Goal: Task Accomplishment & Management: Use online tool/utility

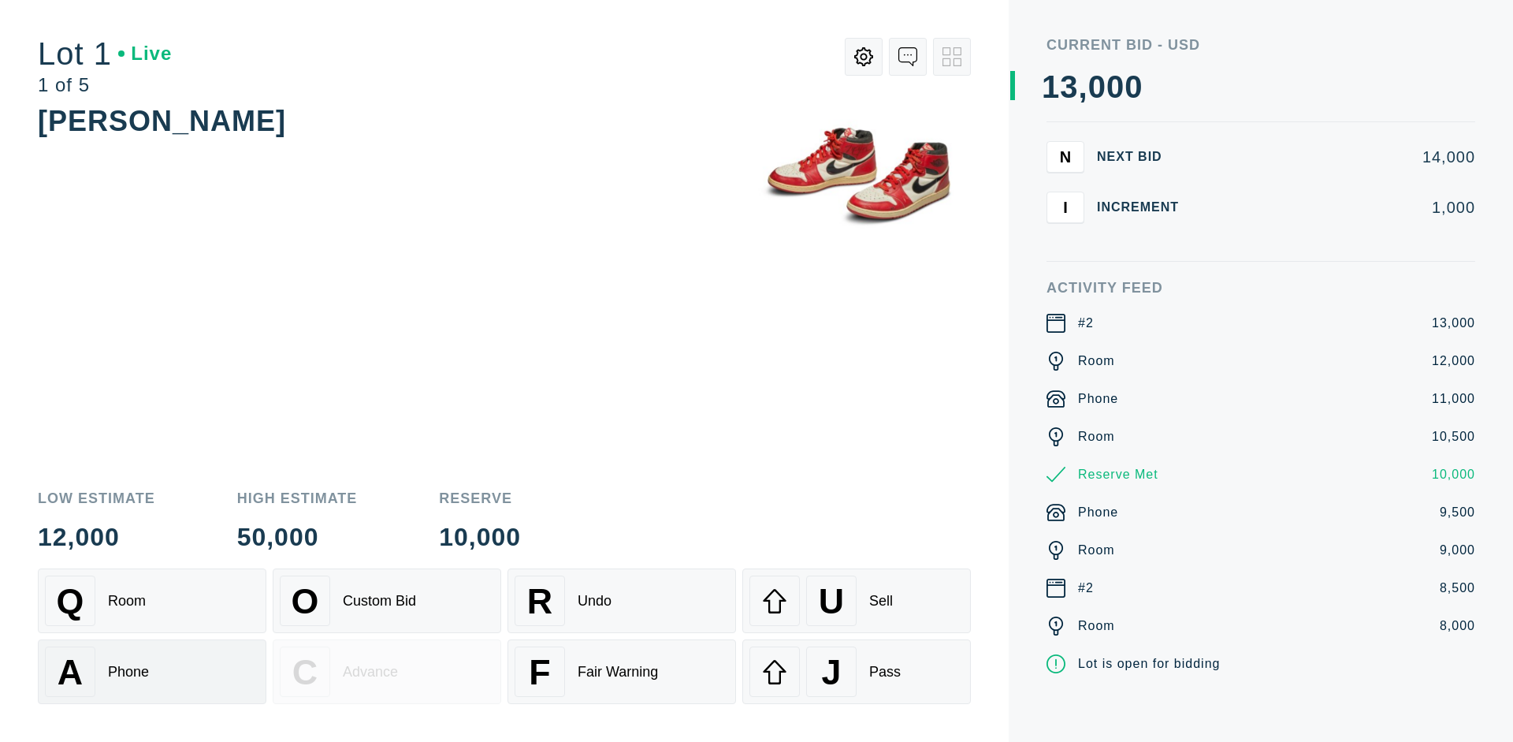
click at [152, 672] on div "A Phone" at bounding box center [152, 671] width 214 height 50
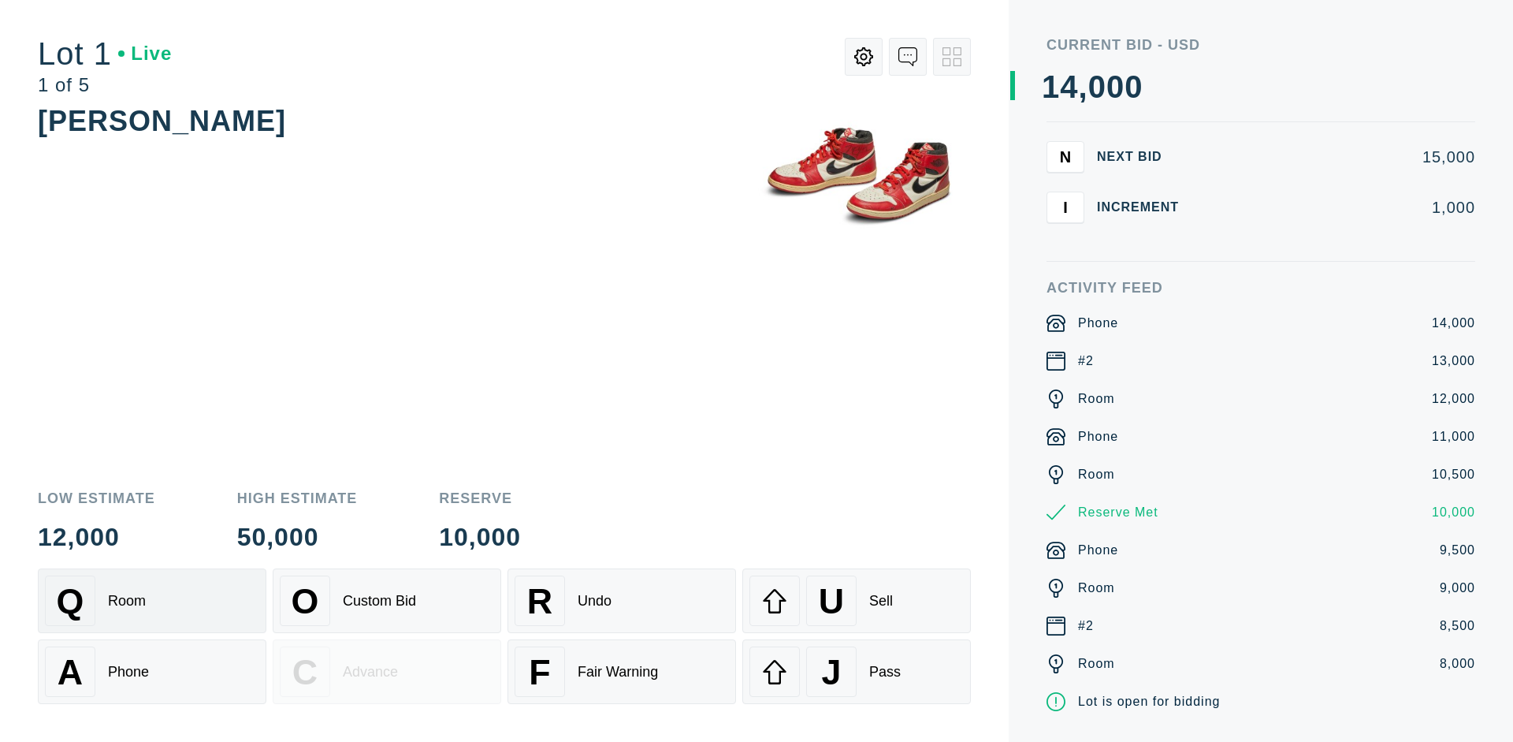
click at [152, 601] on div "Q Room" at bounding box center [152, 600] width 214 height 50
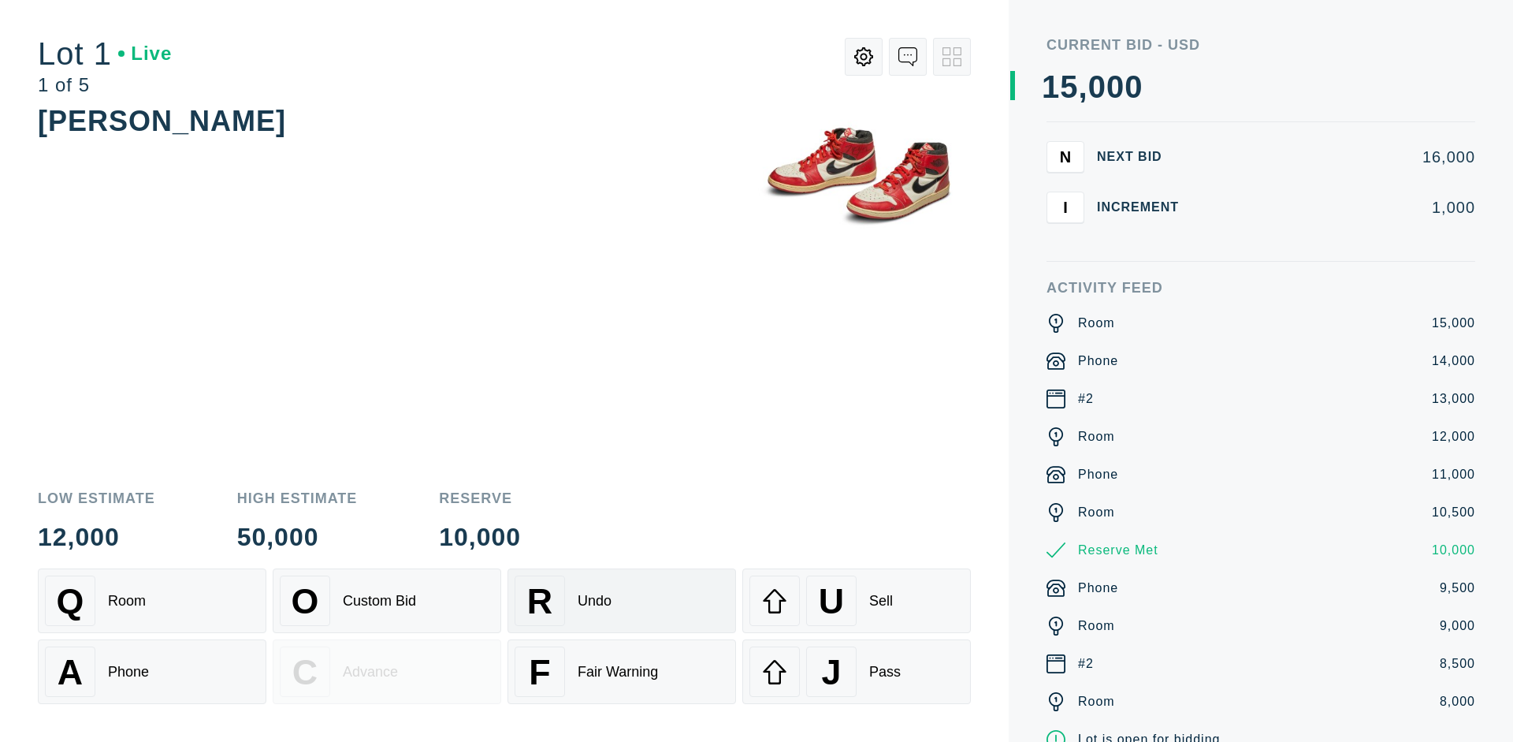
click at [622, 601] on div "R Undo" at bounding box center [622, 600] width 214 height 50
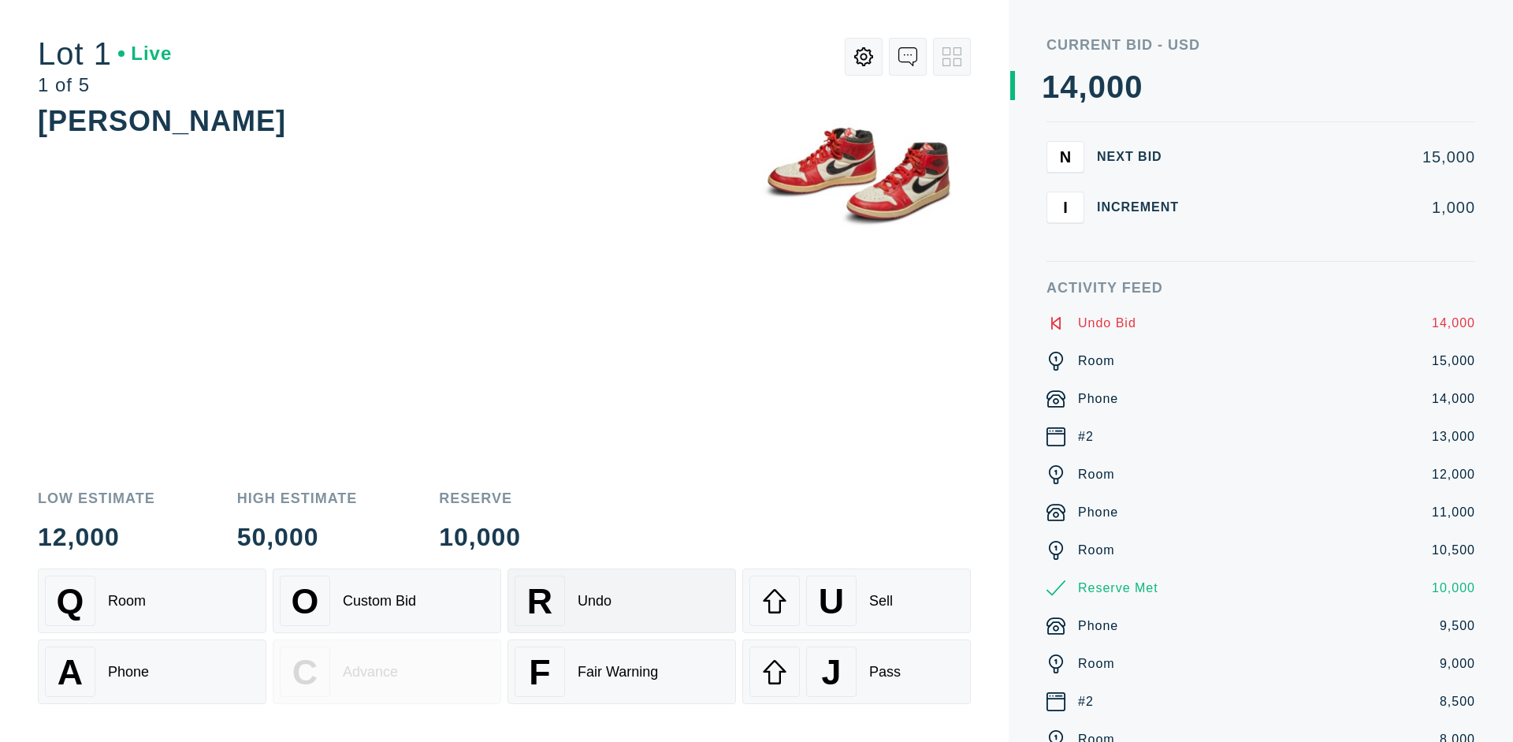
click at [152, 601] on div "Q Room" at bounding box center [152, 600] width 214 height 50
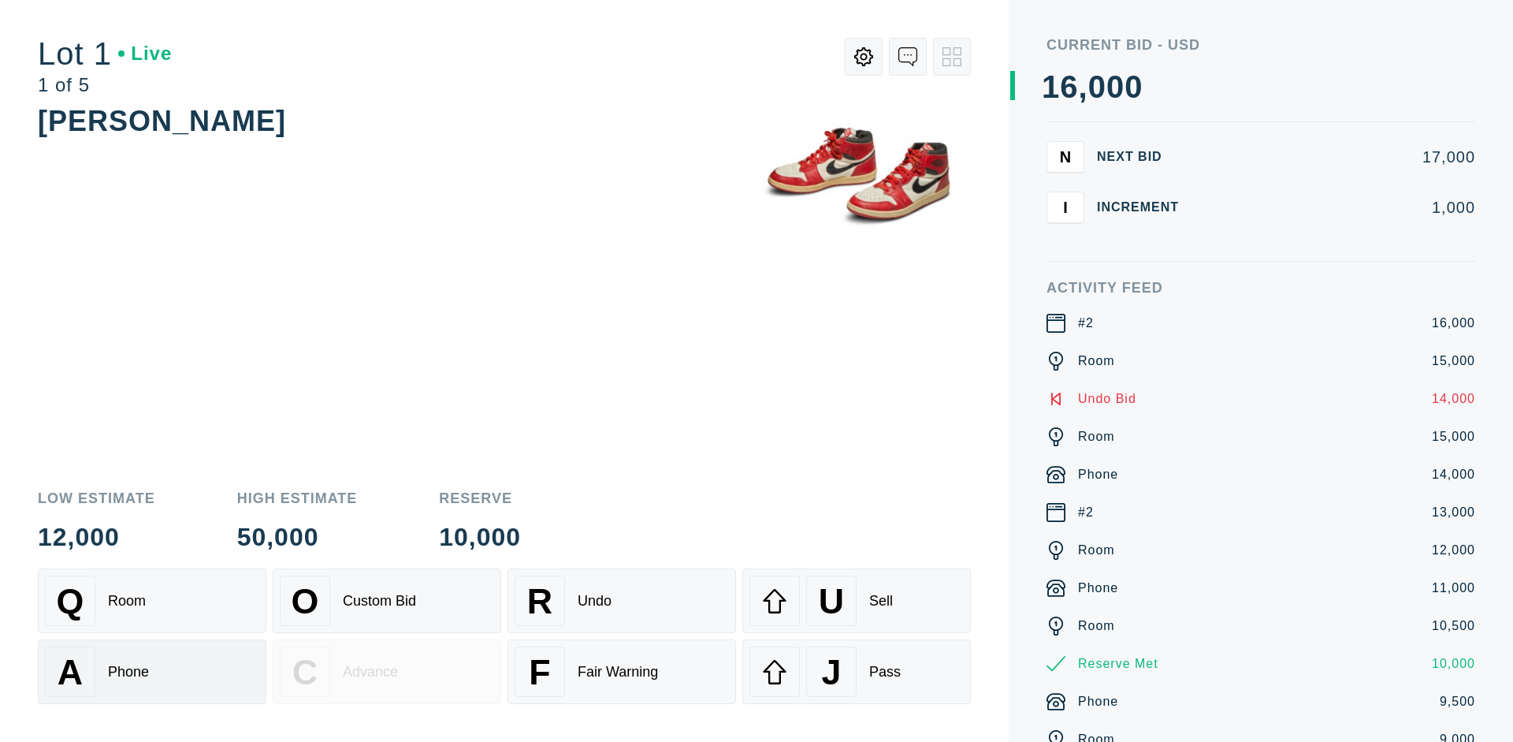
click at [152, 672] on div "A Phone" at bounding box center [152, 671] width 214 height 50
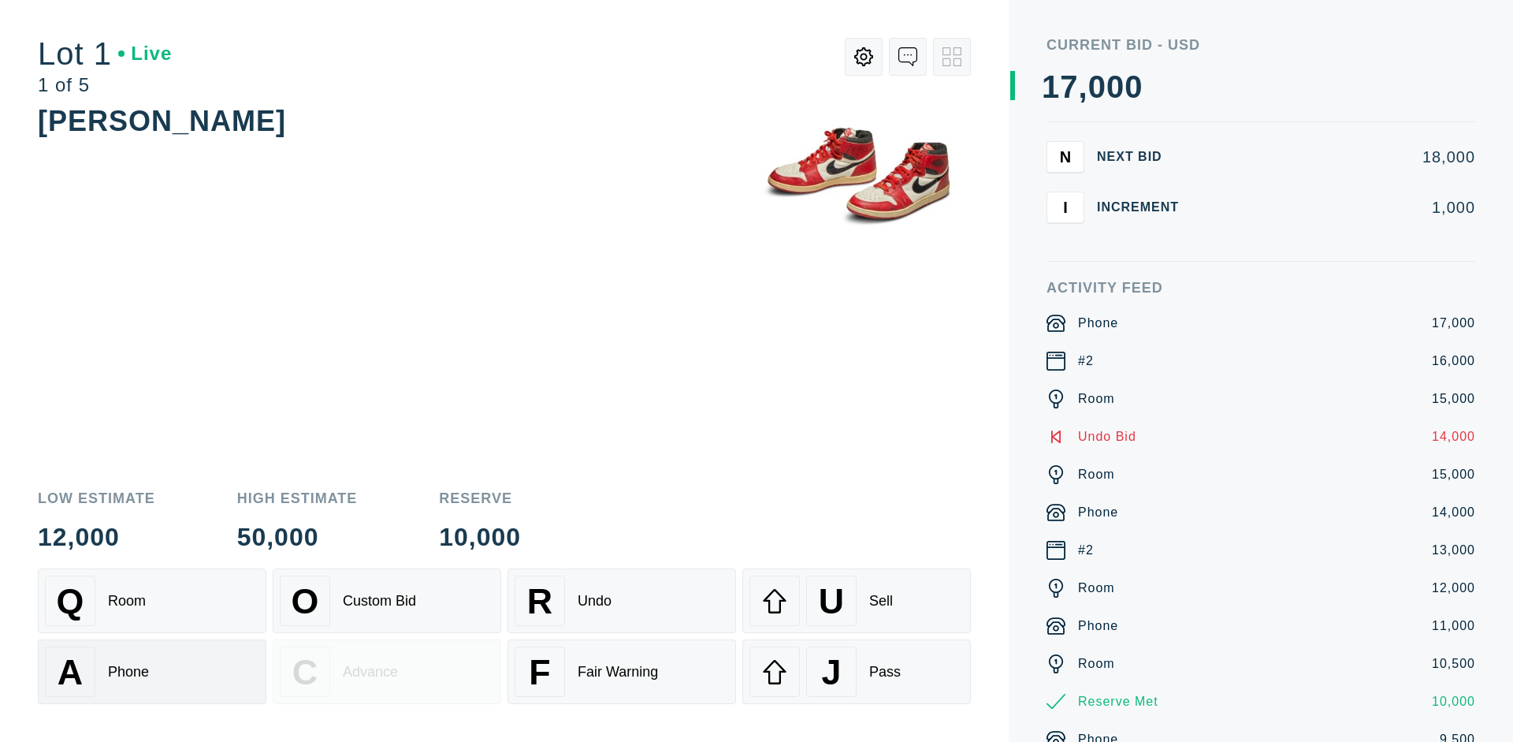
click at [152, 601] on div "Q Room" at bounding box center [152, 600] width 214 height 50
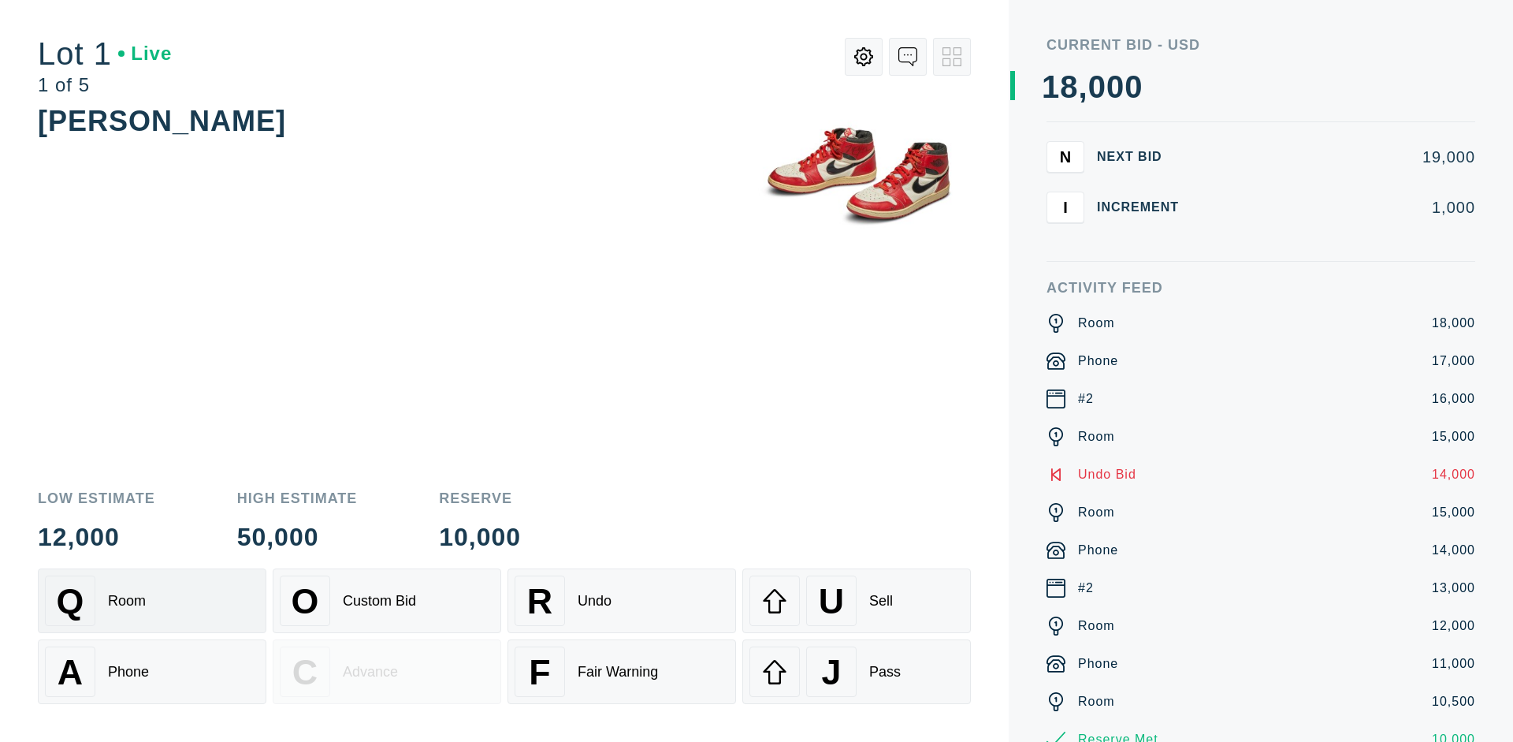
click at [622, 601] on div "R Undo" at bounding box center [622, 600] width 214 height 50
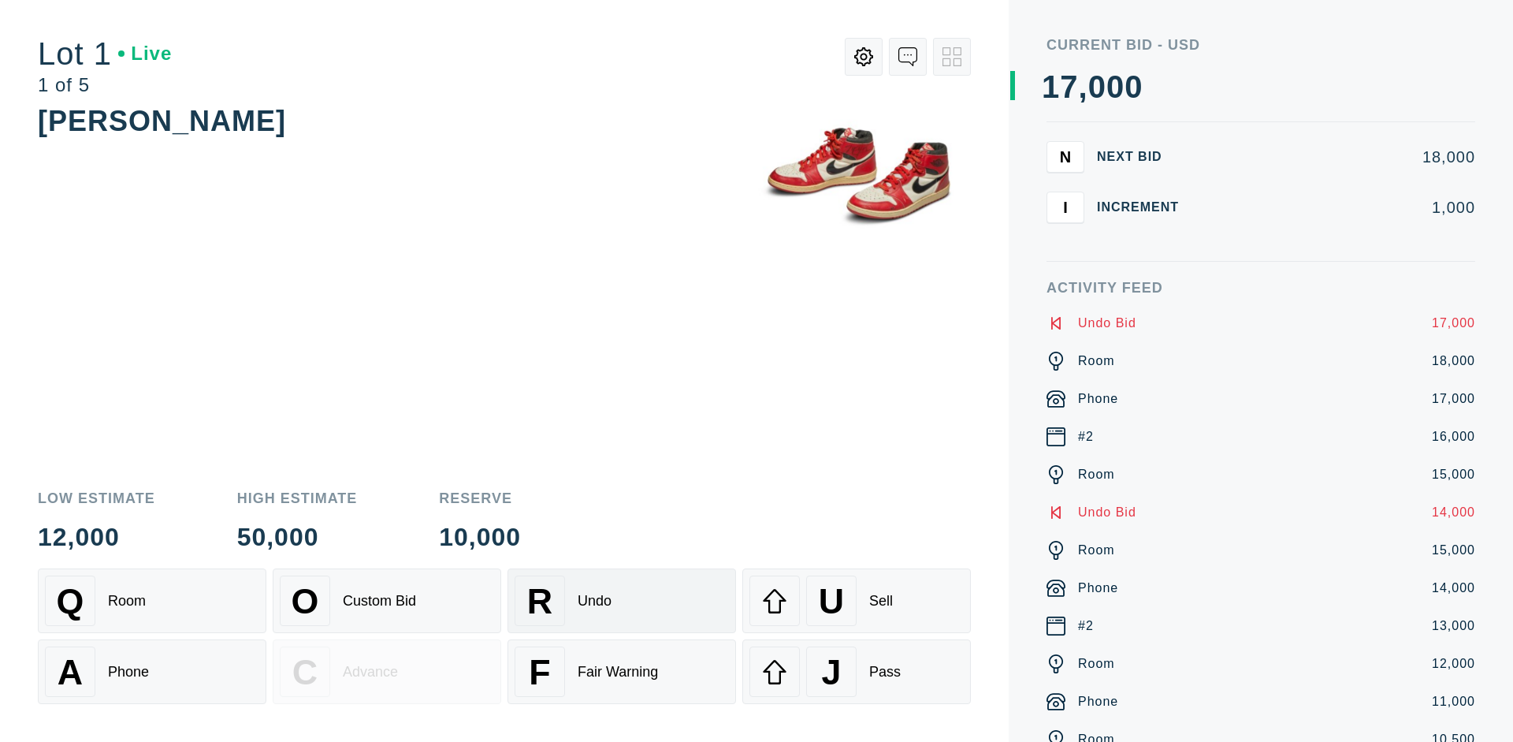
click at [857, 601] on div "U Sell" at bounding box center [857, 600] width 214 height 50
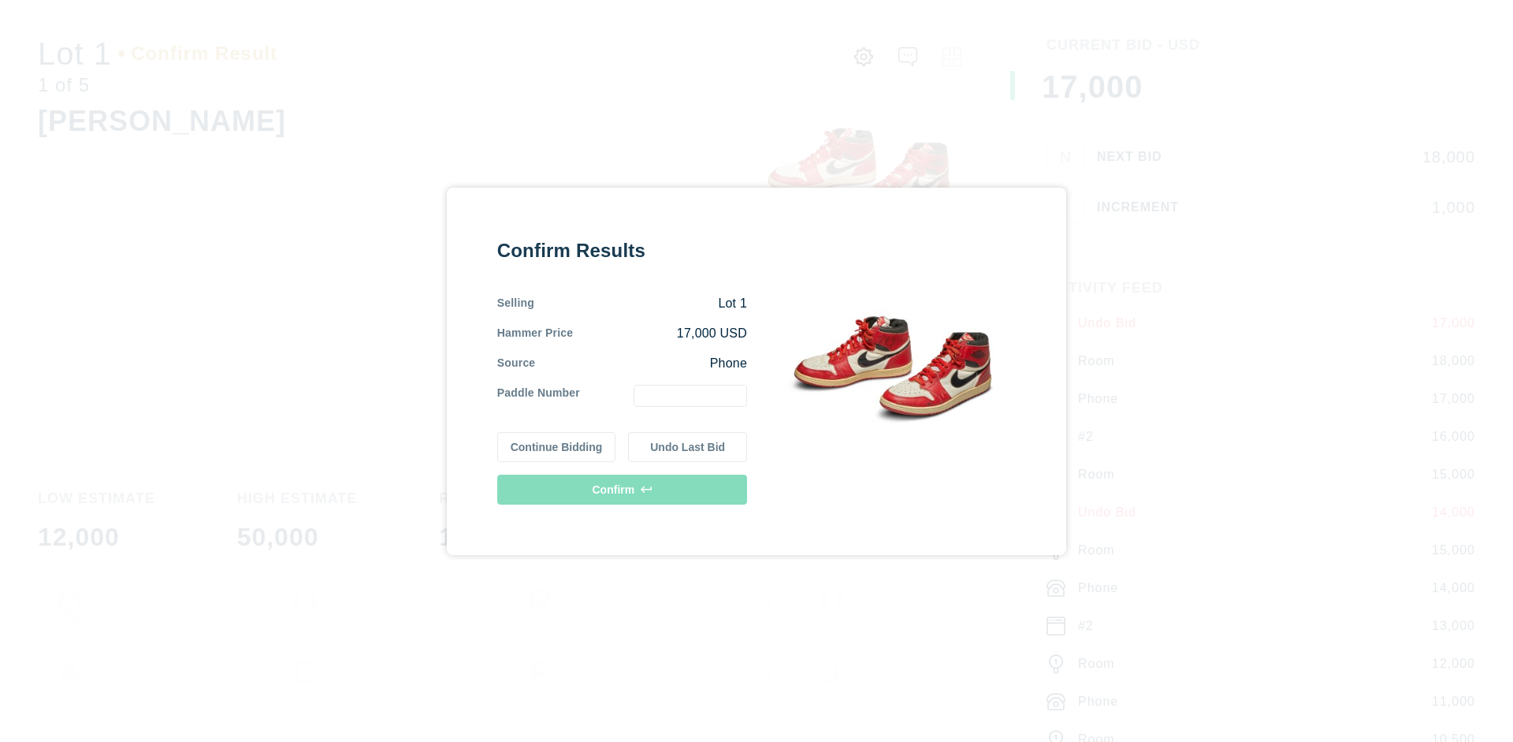
click at [557, 446] on button "Continue Bidding" at bounding box center [556, 447] width 119 height 30
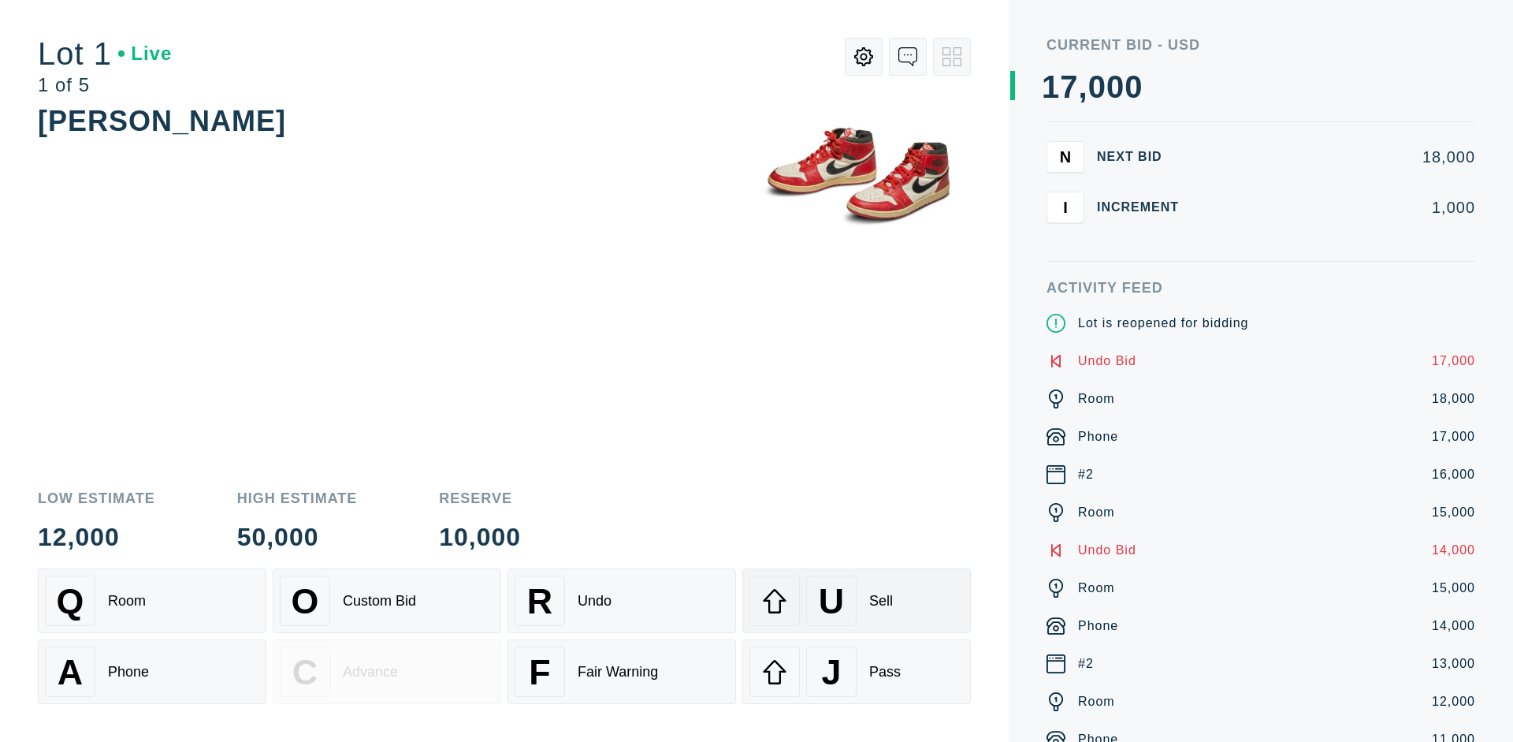
click at [857, 601] on div "U Sell" at bounding box center [857, 600] width 214 height 50
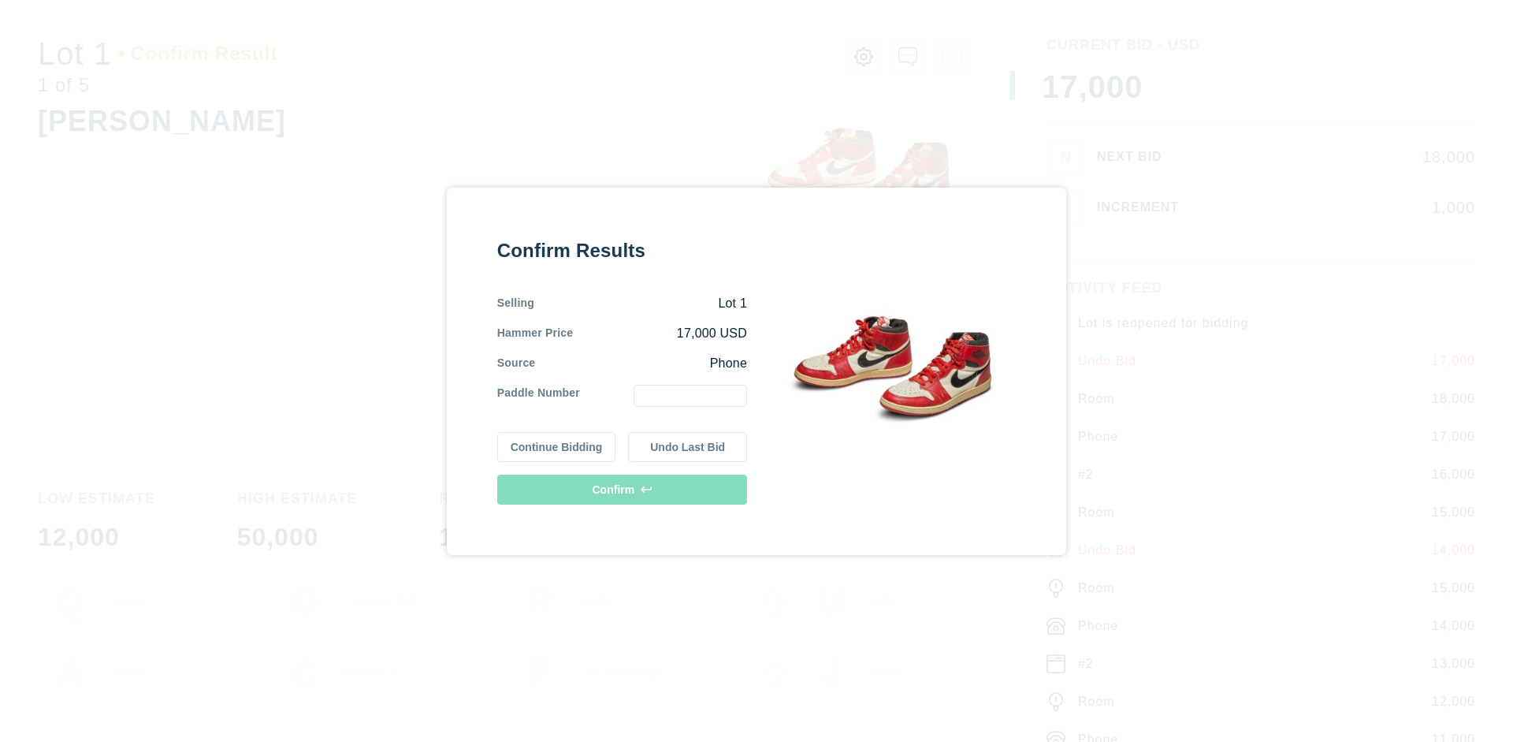
click at [688, 446] on button "Undo Last Bid" at bounding box center [687, 447] width 119 height 30
click at [557, 446] on button "Continue Bidding" at bounding box center [556, 447] width 119 height 30
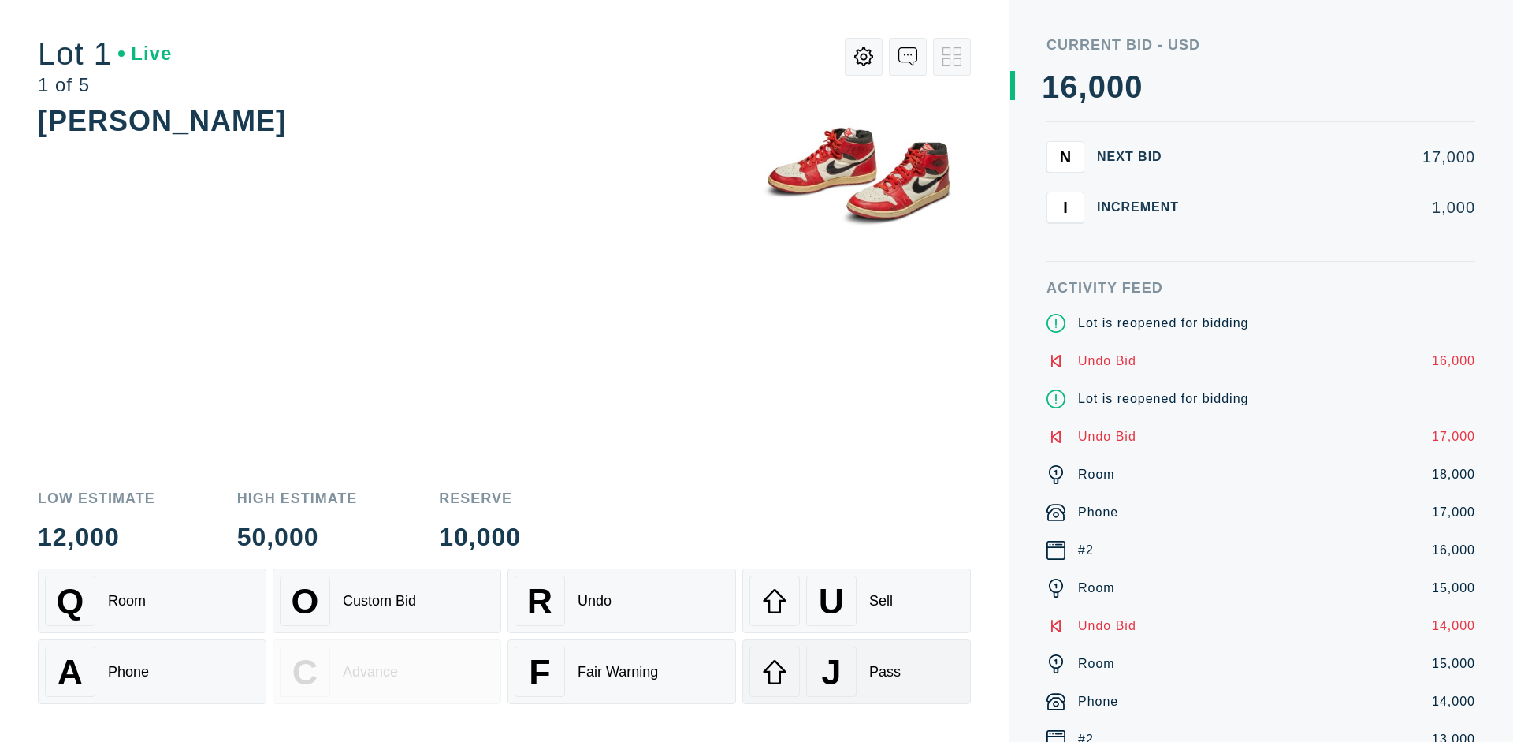
click at [857, 672] on div "J Pass" at bounding box center [857, 671] width 214 height 50
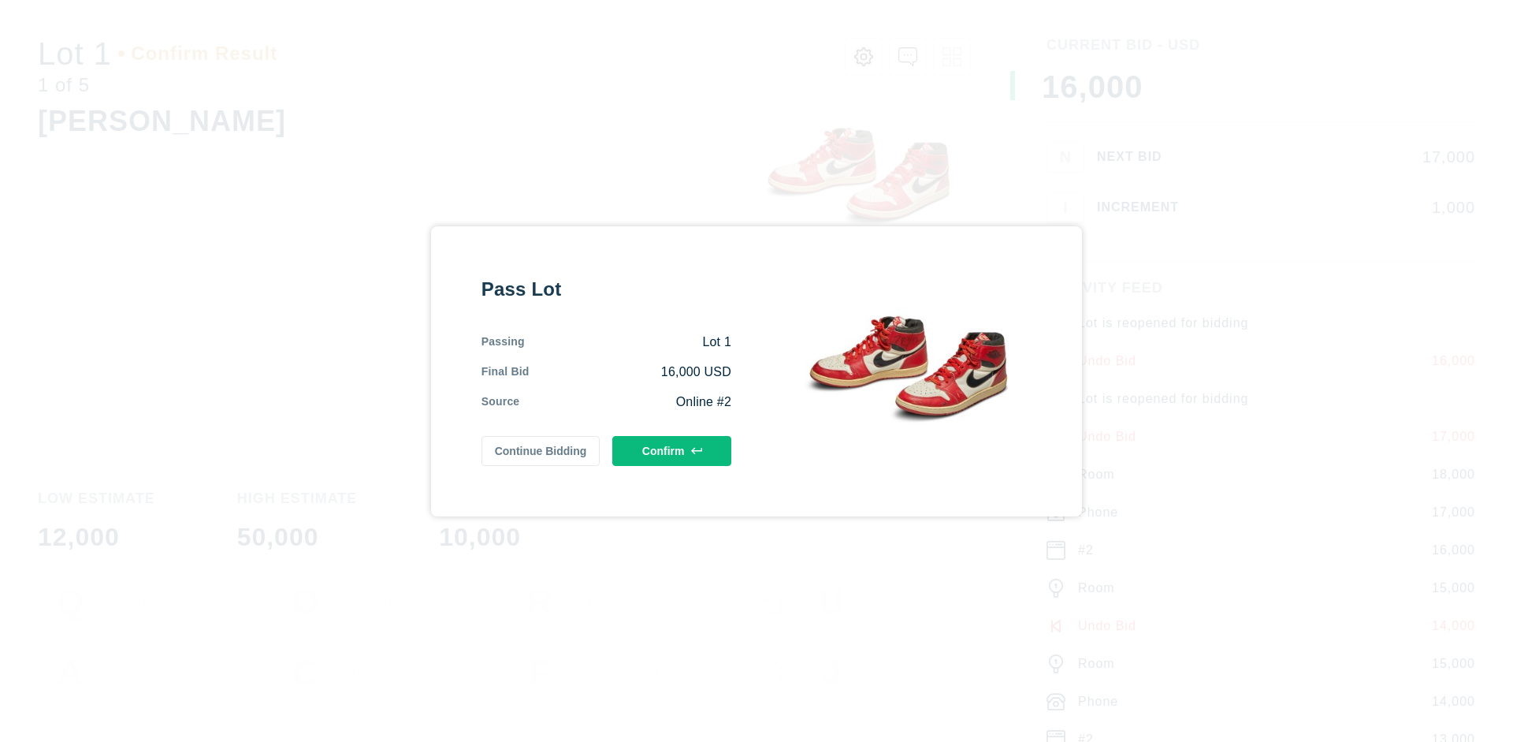
click at [672, 450] on button "Confirm" at bounding box center [671, 451] width 119 height 30
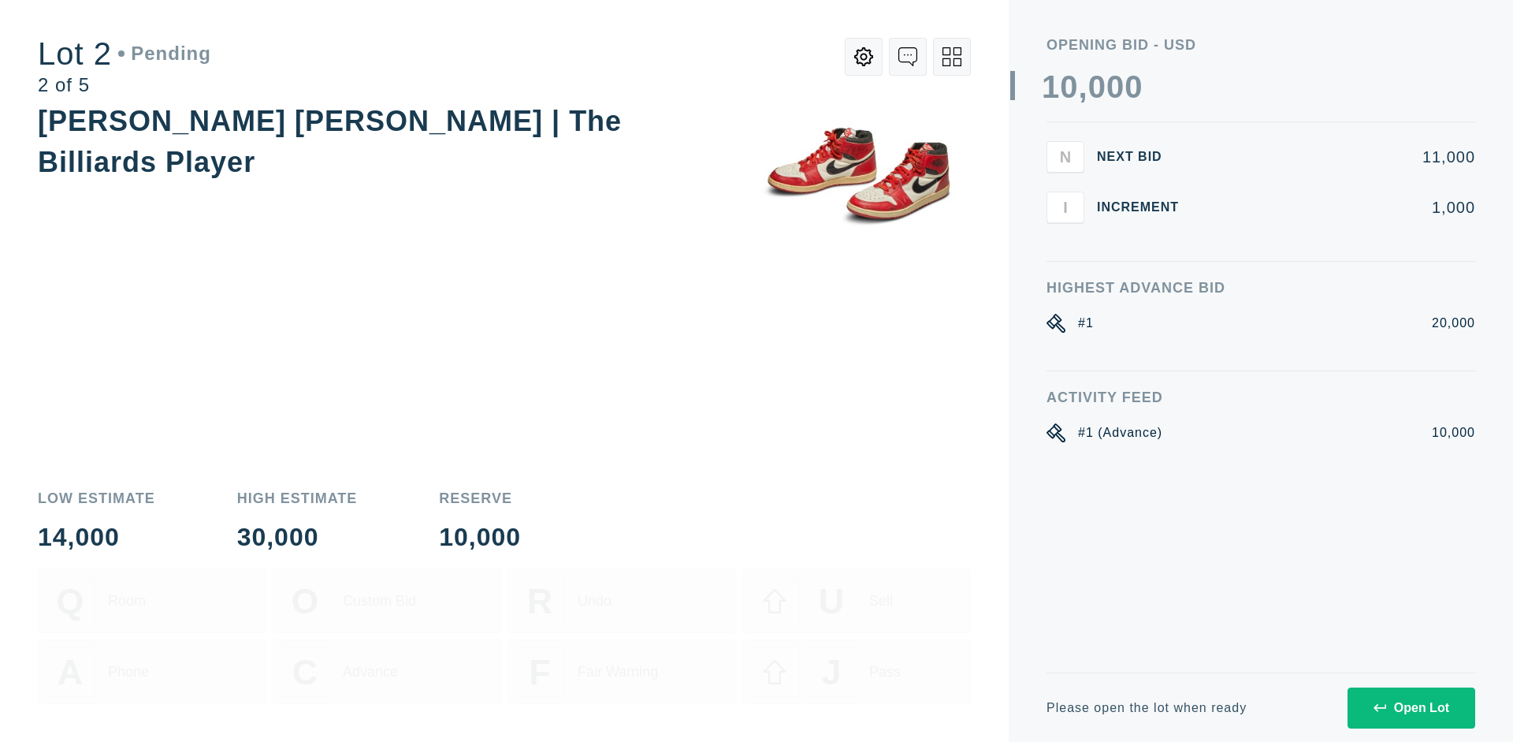
click at [1411, 707] on div "Open Lot" at bounding box center [1412, 708] width 76 height 14
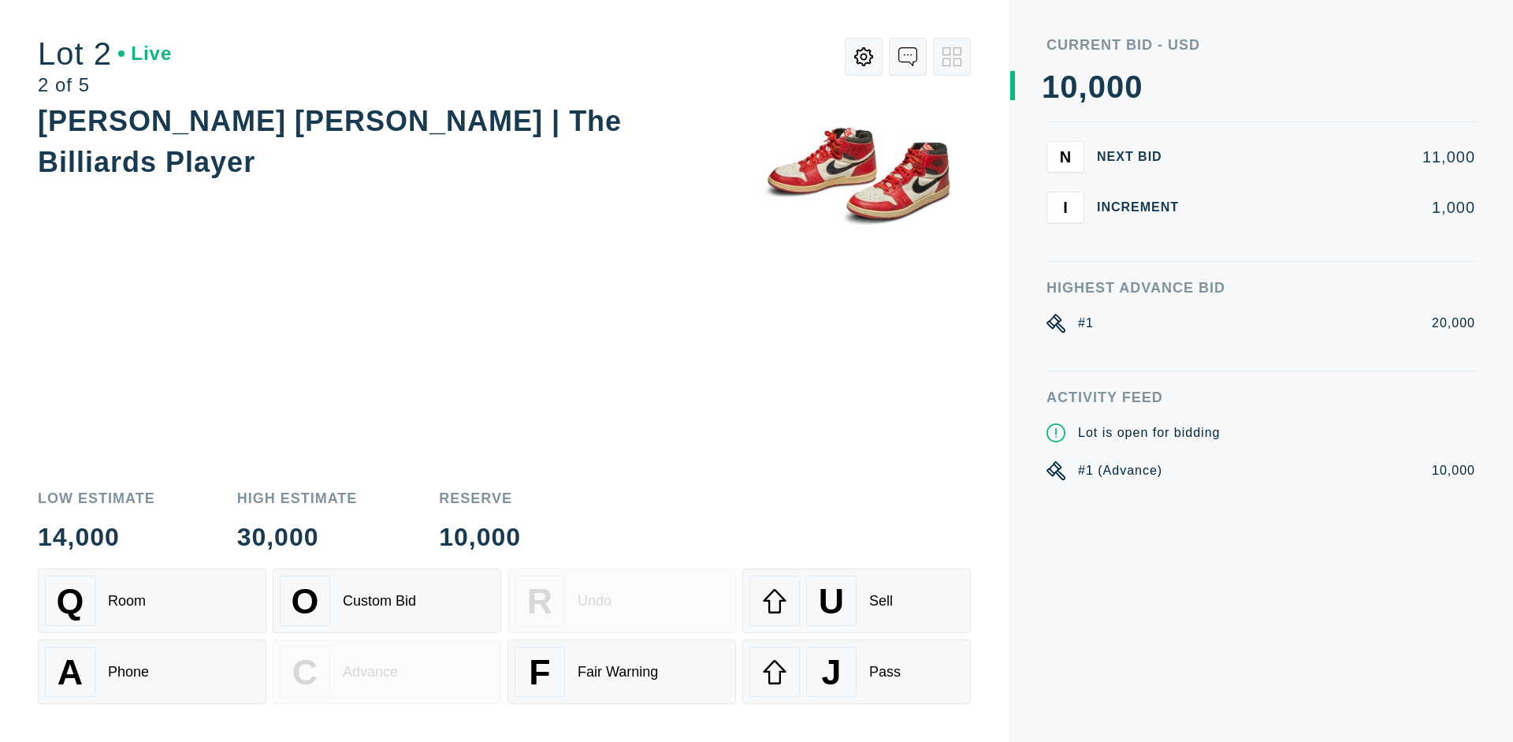
click at [152, 601] on div "Q Room" at bounding box center [152, 600] width 214 height 50
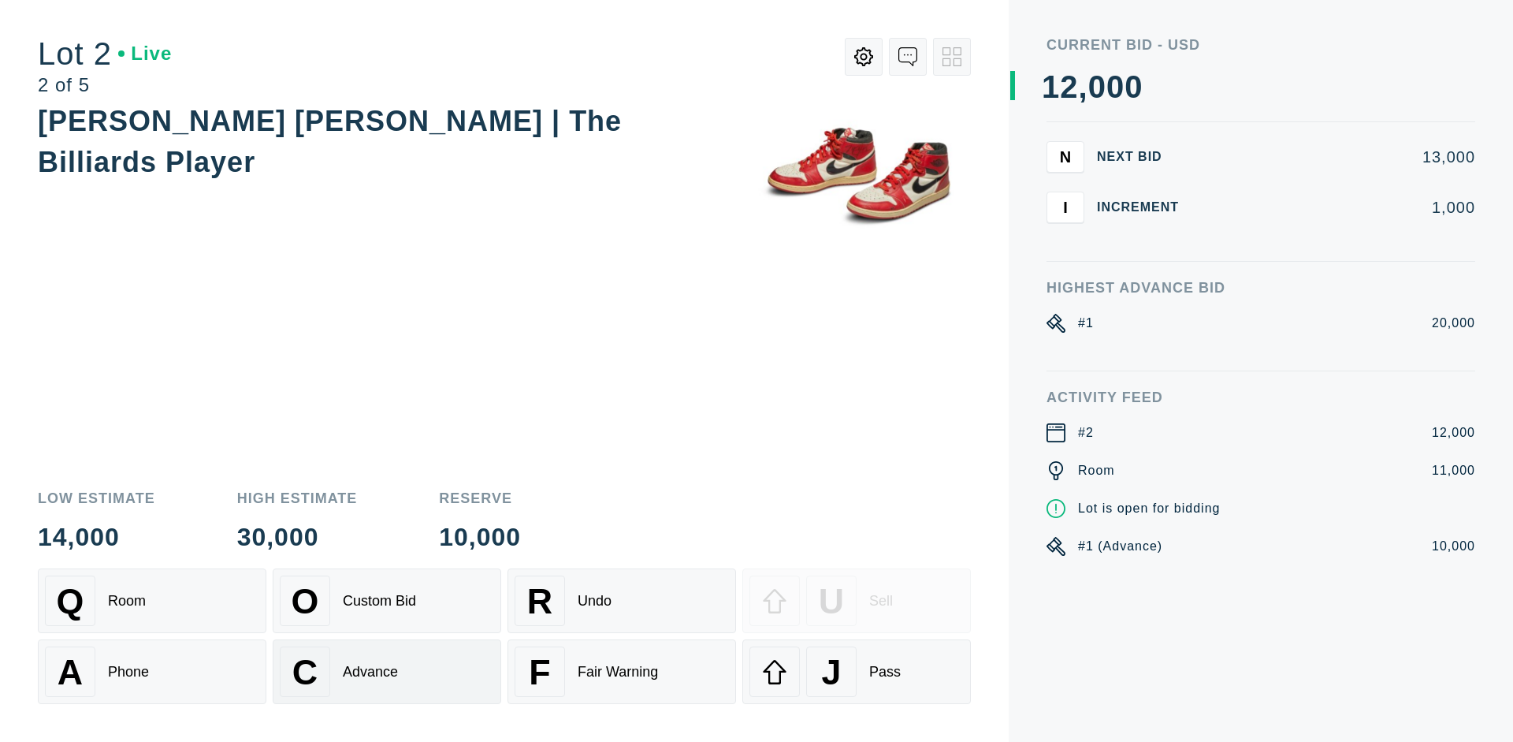
click at [387, 672] on div "Advance" at bounding box center [370, 672] width 55 height 17
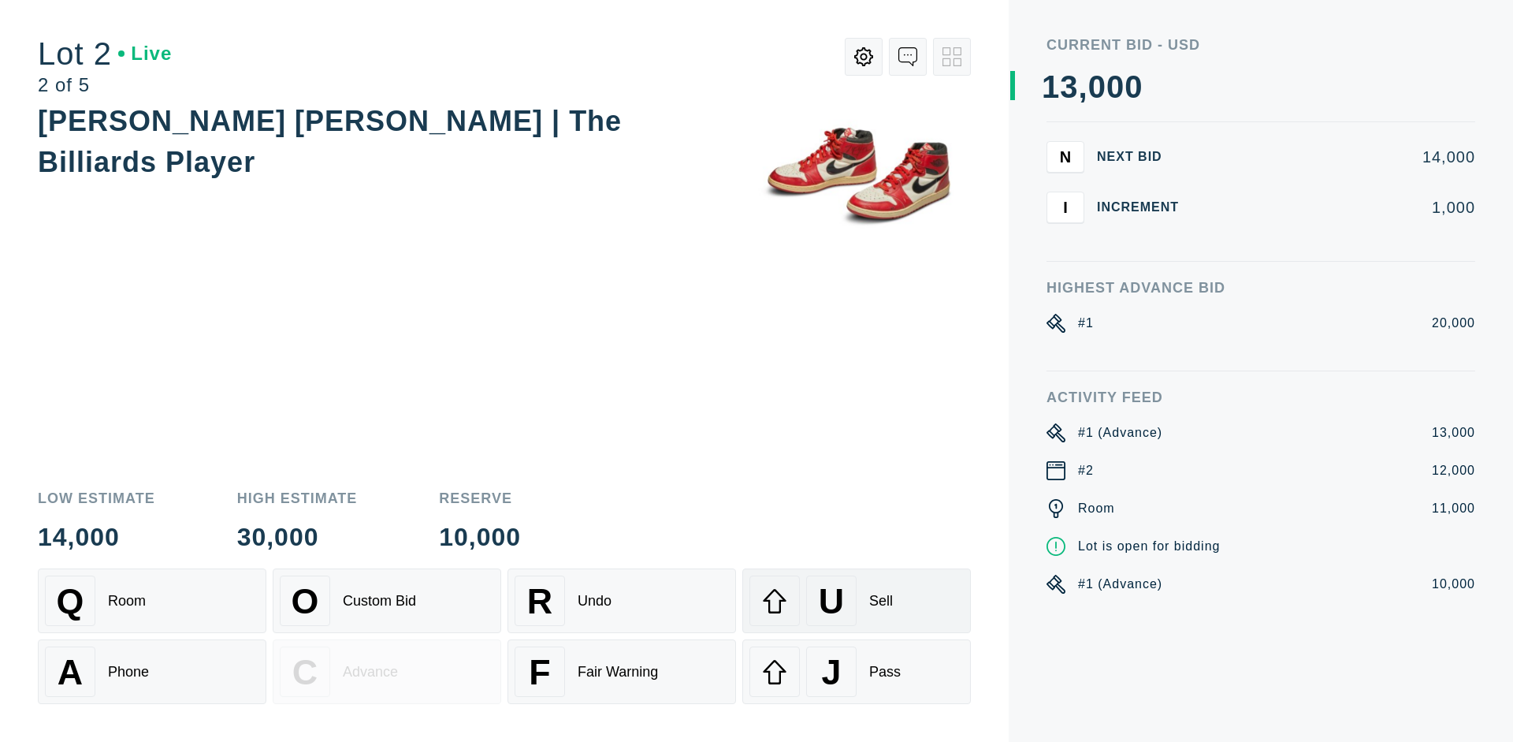
click at [857, 601] on div "U Sell" at bounding box center [857, 600] width 214 height 50
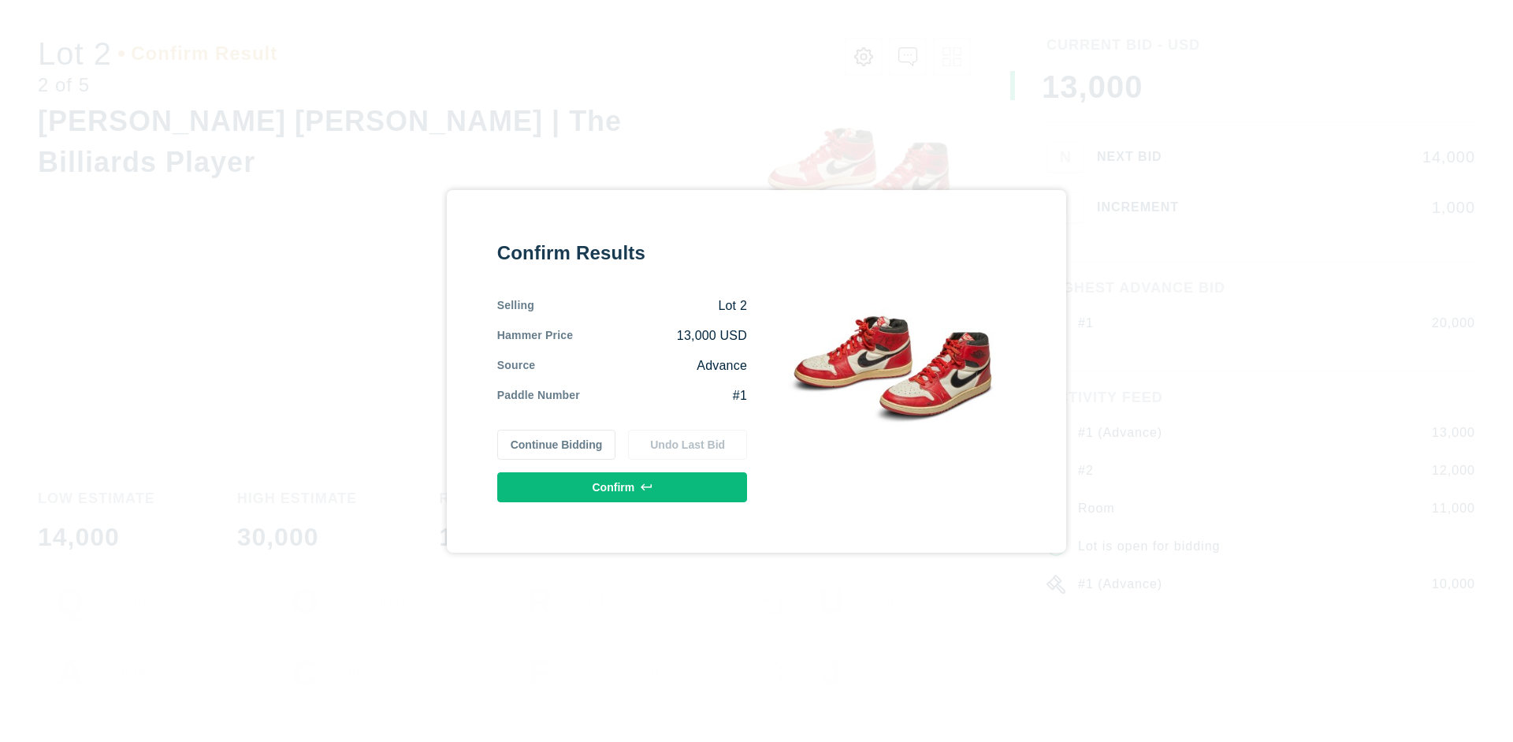
click at [623, 486] on button "Confirm" at bounding box center [622, 487] width 250 height 30
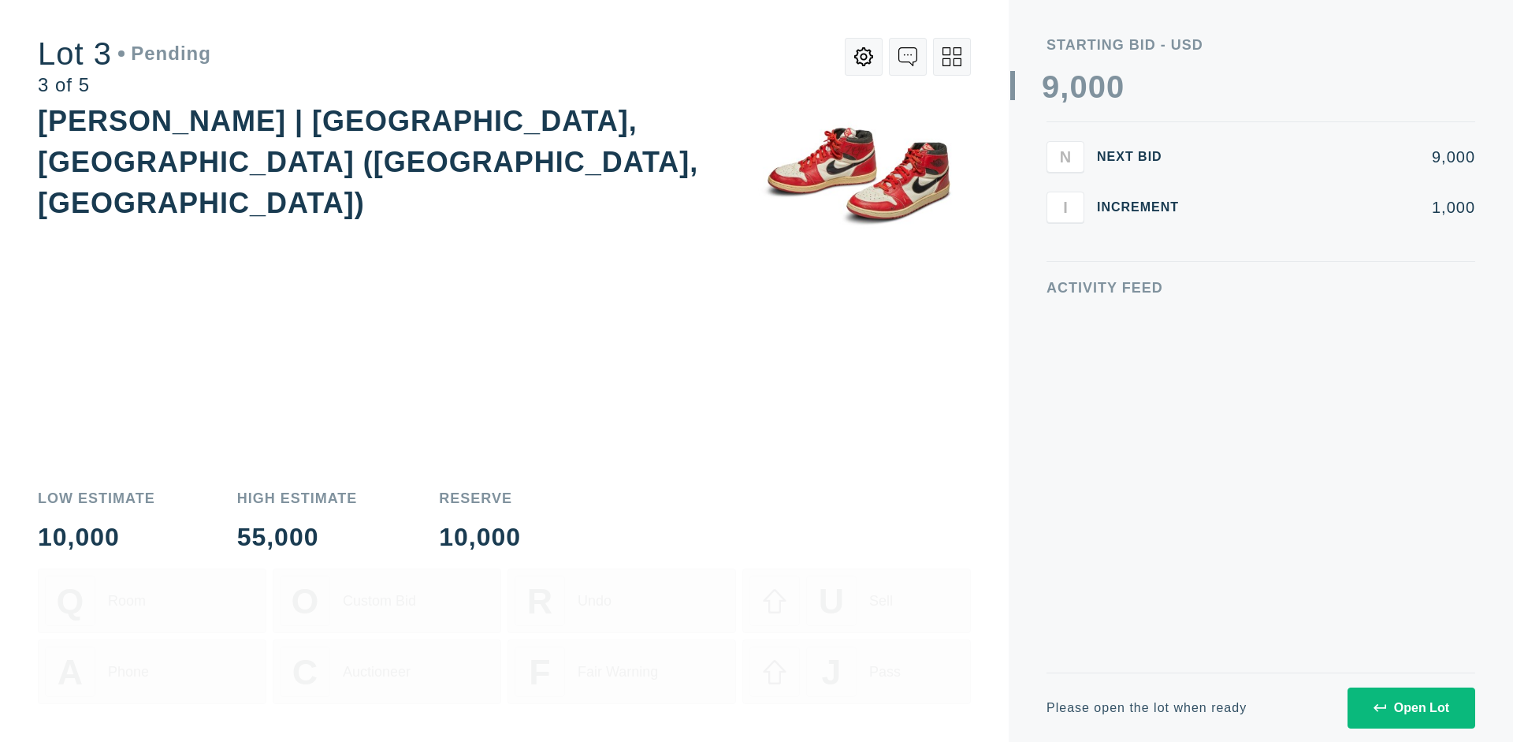
click at [1411, 707] on div "Open Lot" at bounding box center [1412, 708] width 76 height 14
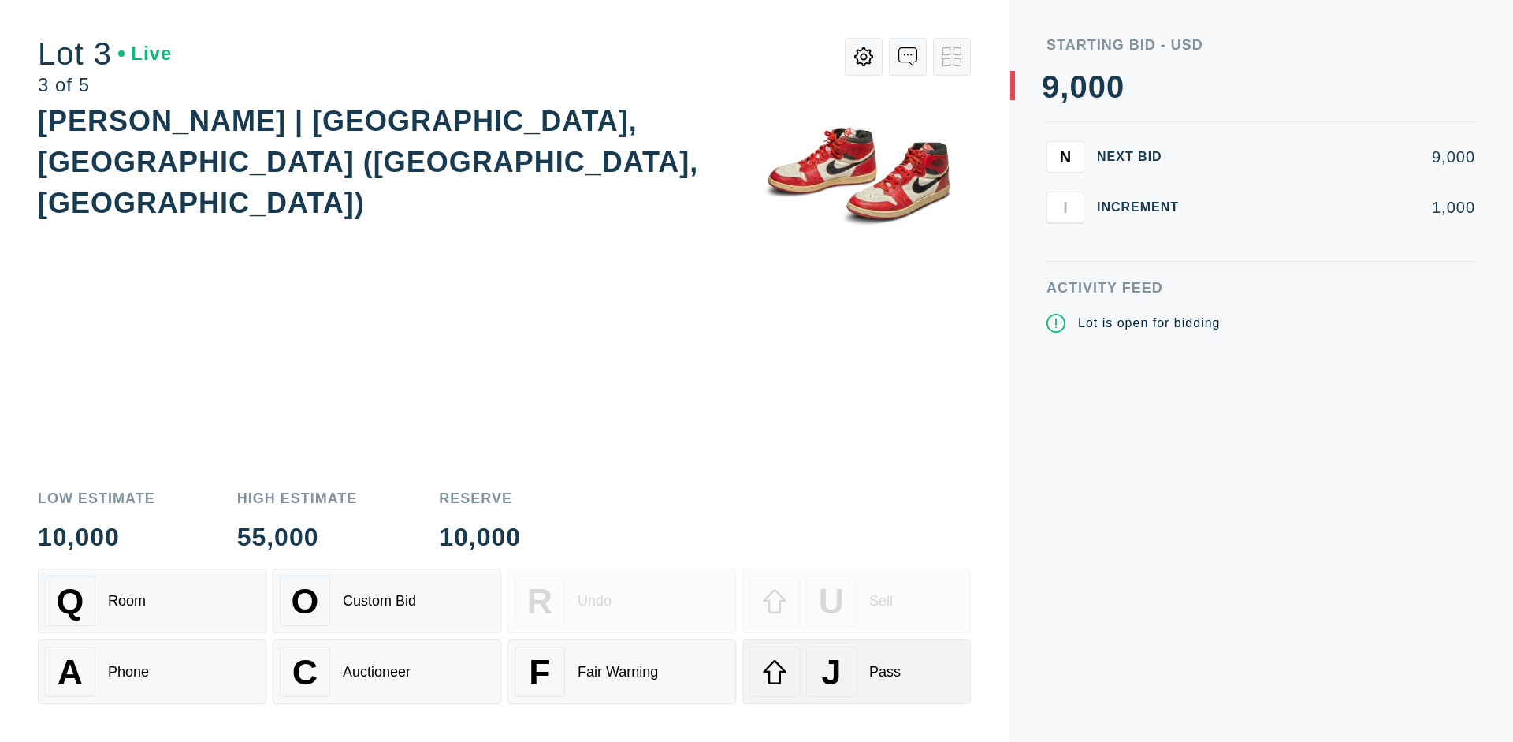
click at [857, 672] on div "J Pass" at bounding box center [857, 671] width 214 height 50
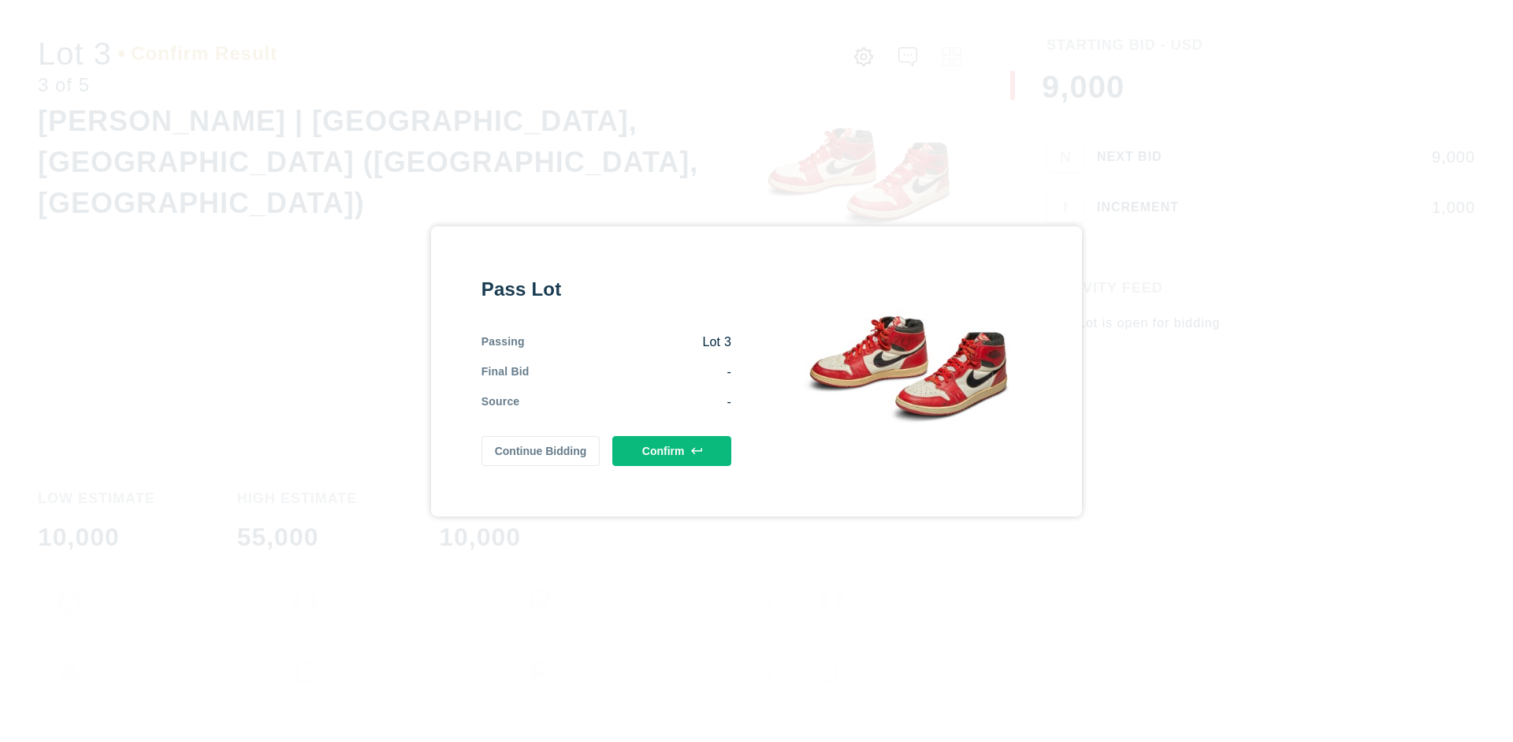
click at [672, 450] on button "Confirm" at bounding box center [671, 451] width 119 height 30
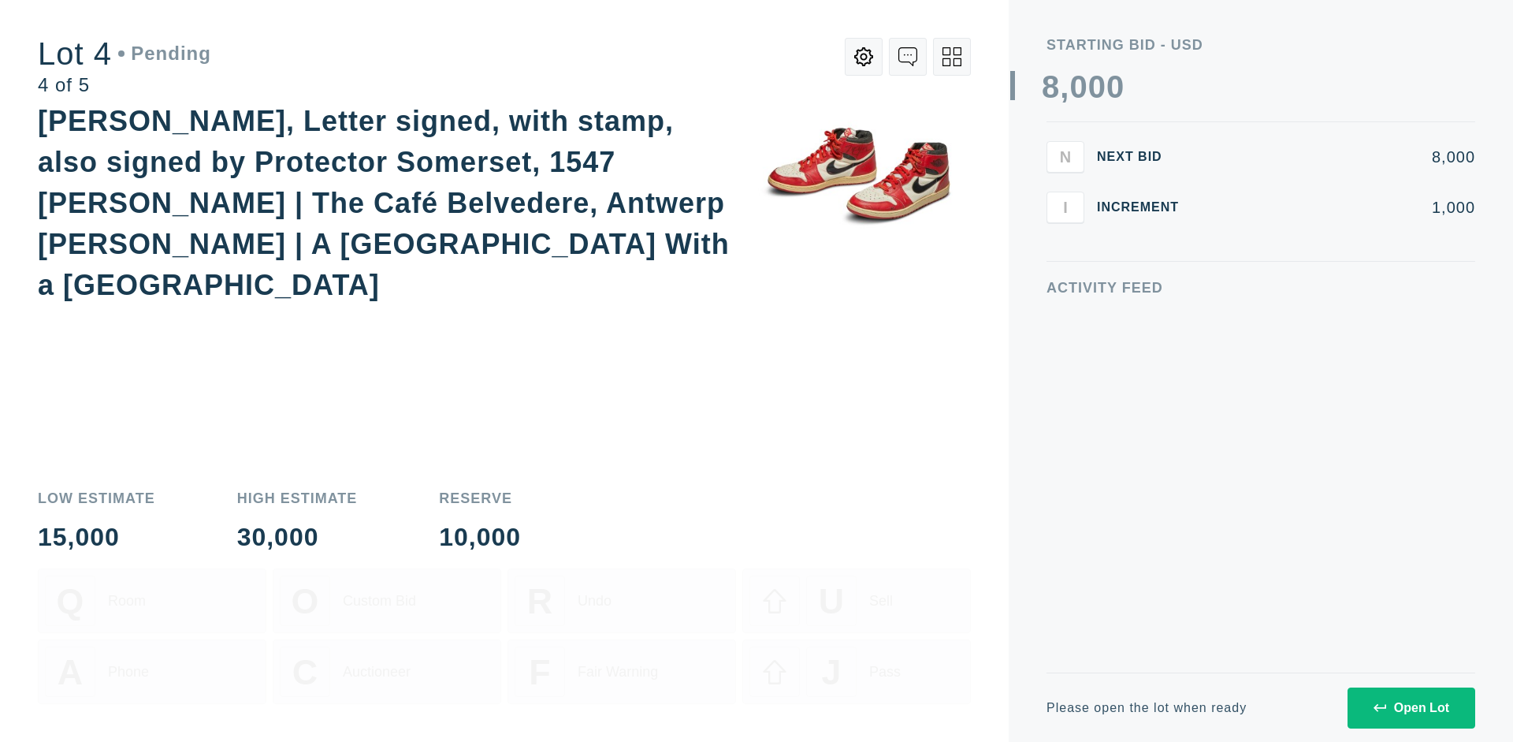
click at [1411, 707] on div "Open Lot" at bounding box center [1412, 708] width 76 height 14
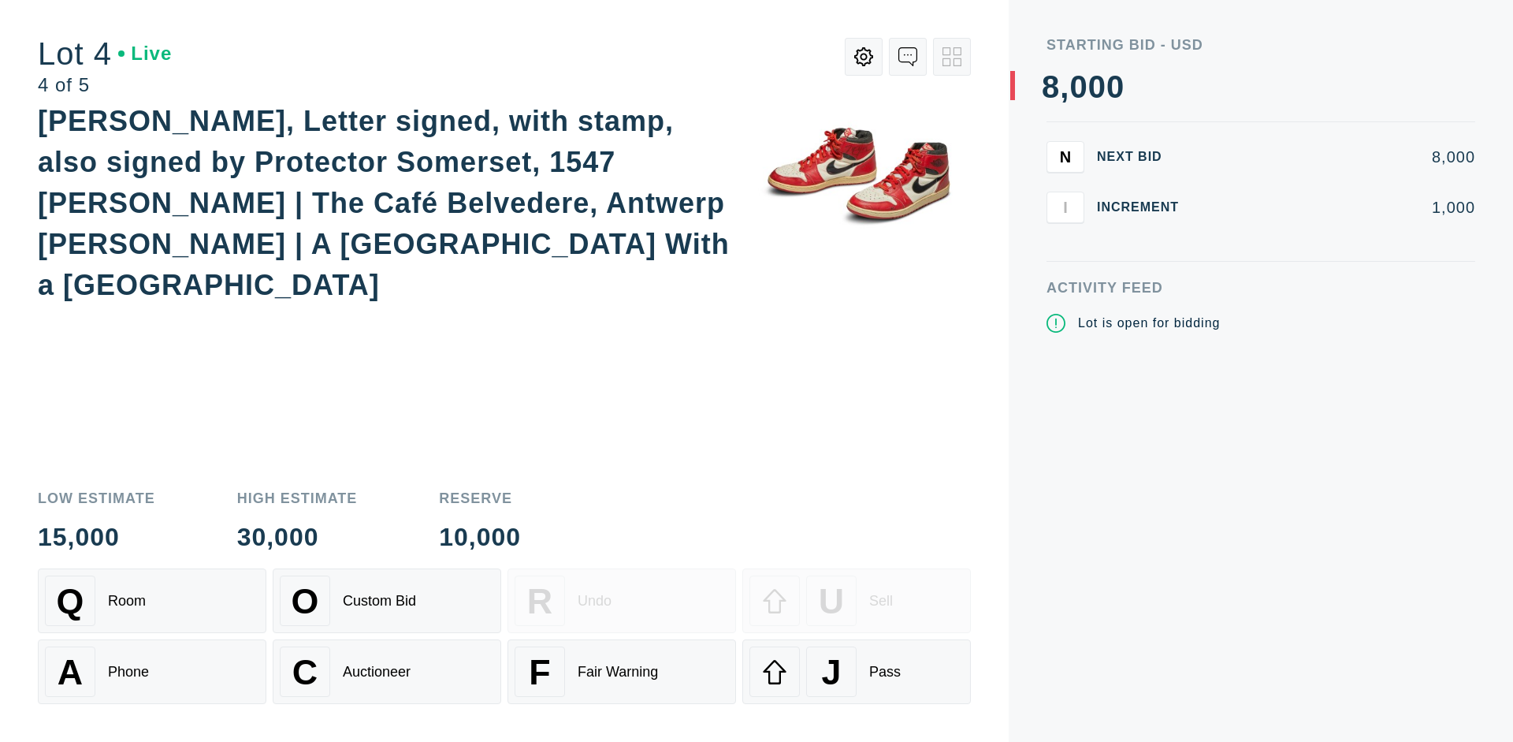
click at [152, 601] on div "Q Room" at bounding box center [152, 600] width 214 height 50
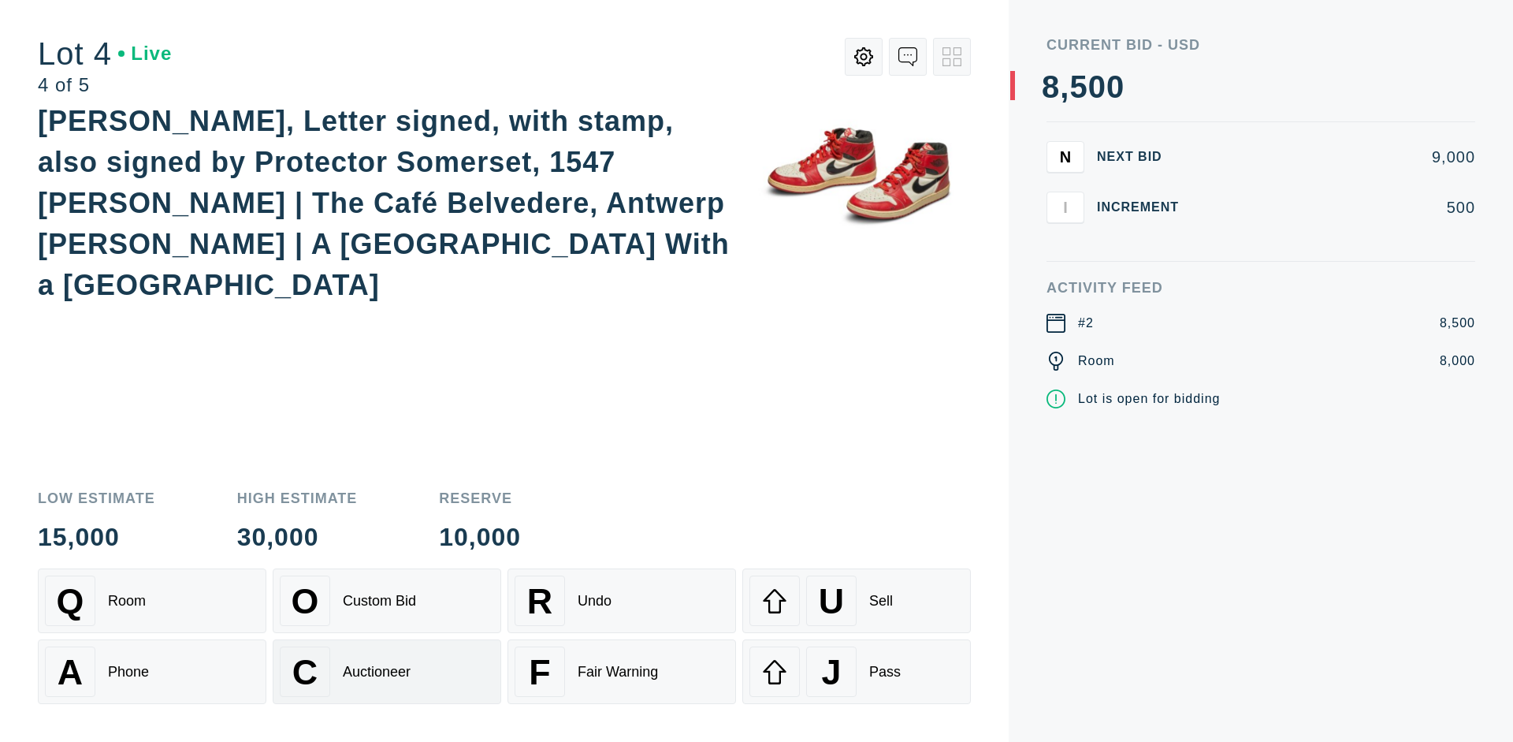
click at [387, 672] on div "Auctioneer" at bounding box center [377, 672] width 68 height 17
click at [857, 672] on div "J Pass" at bounding box center [857, 671] width 214 height 50
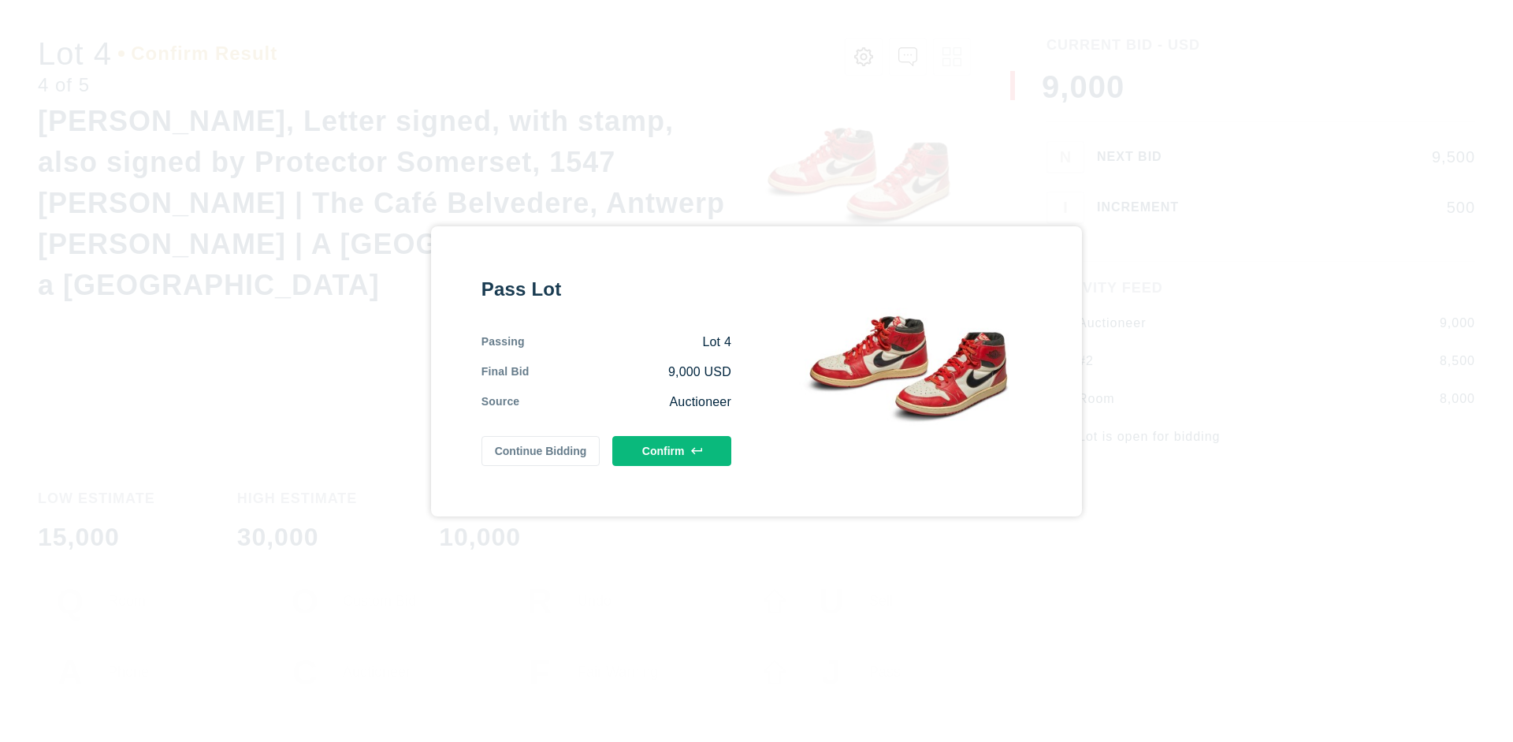
click at [672, 450] on button "Confirm" at bounding box center [671, 451] width 119 height 30
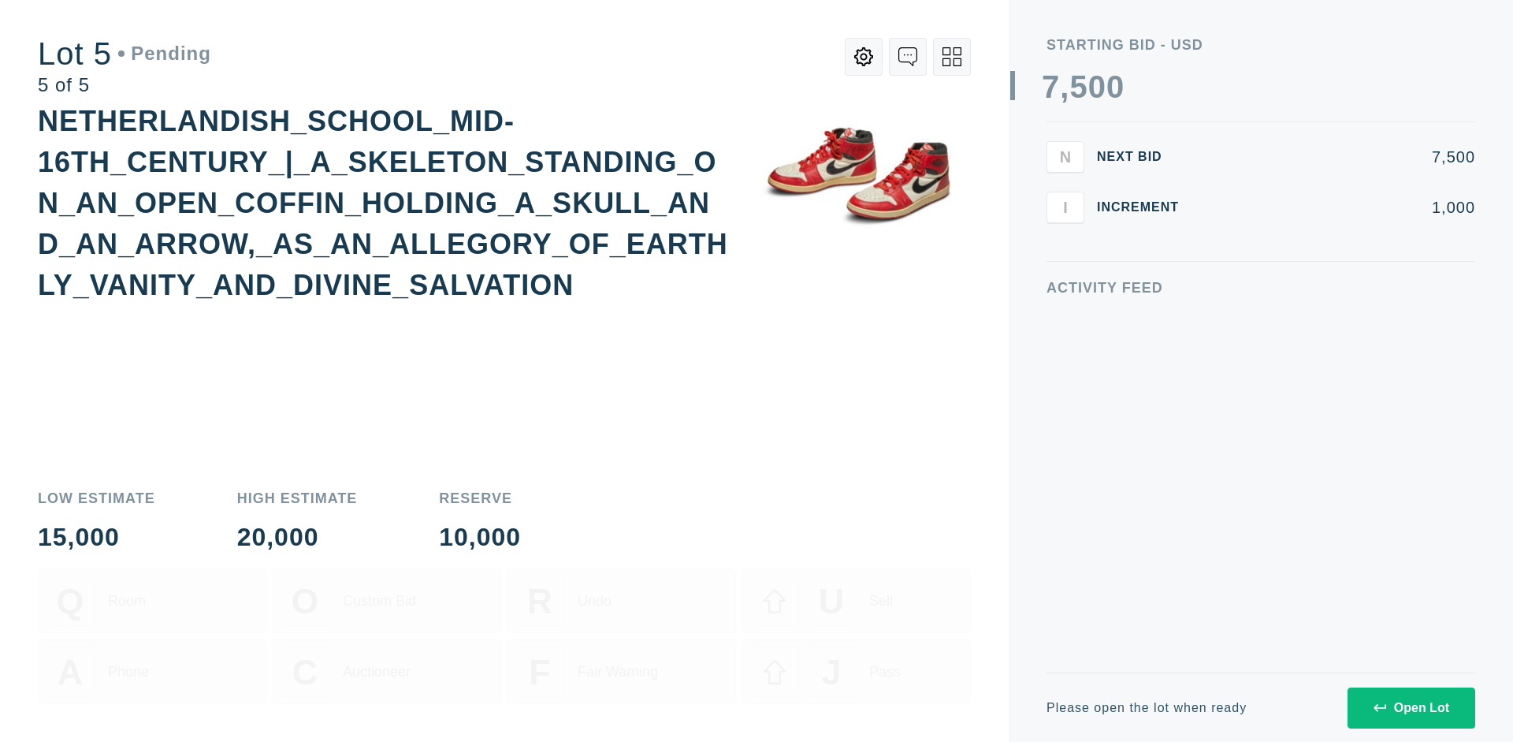
click at [1411, 707] on div "Open Lot" at bounding box center [1412, 708] width 76 height 14
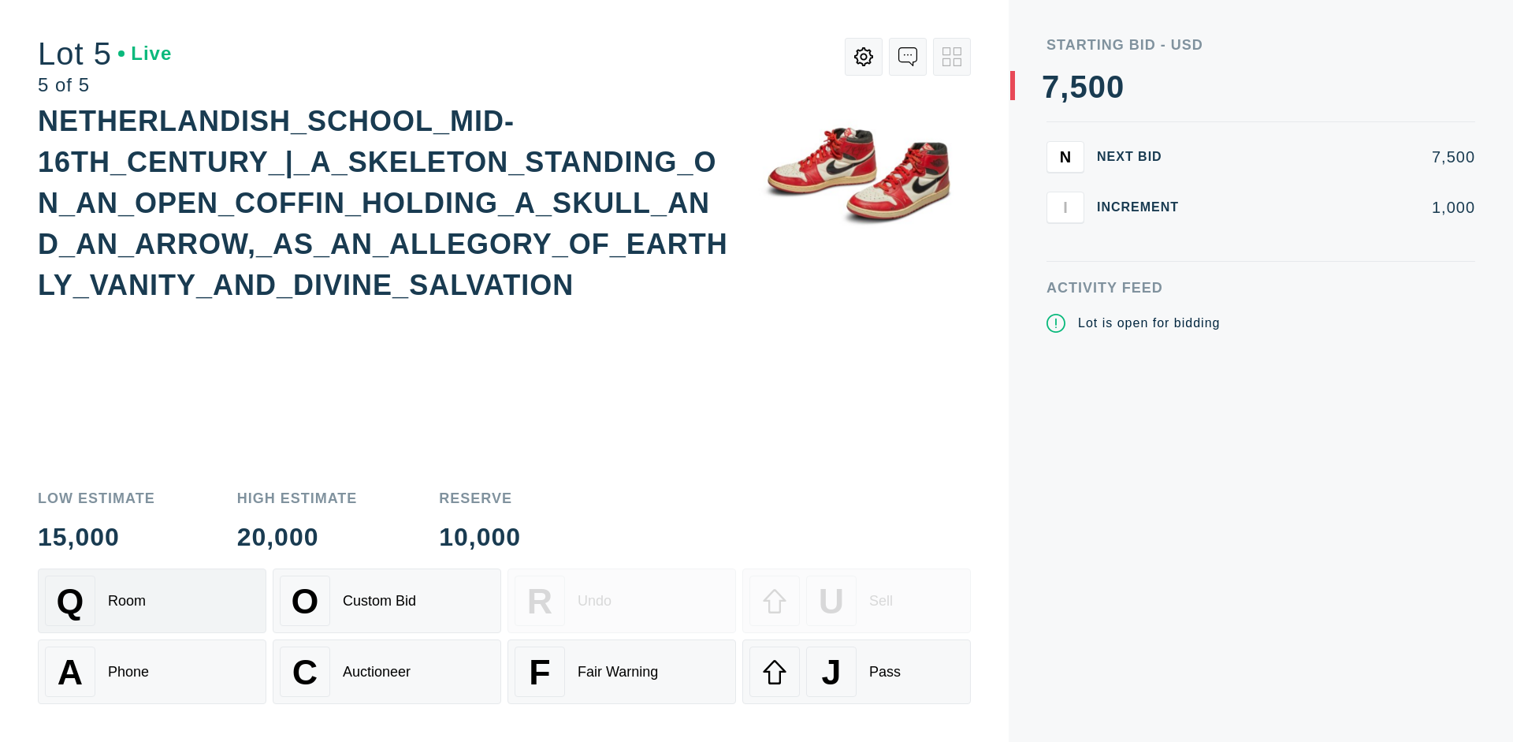
click at [152, 601] on div "Q Room" at bounding box center [152, 600] width 214 height 50
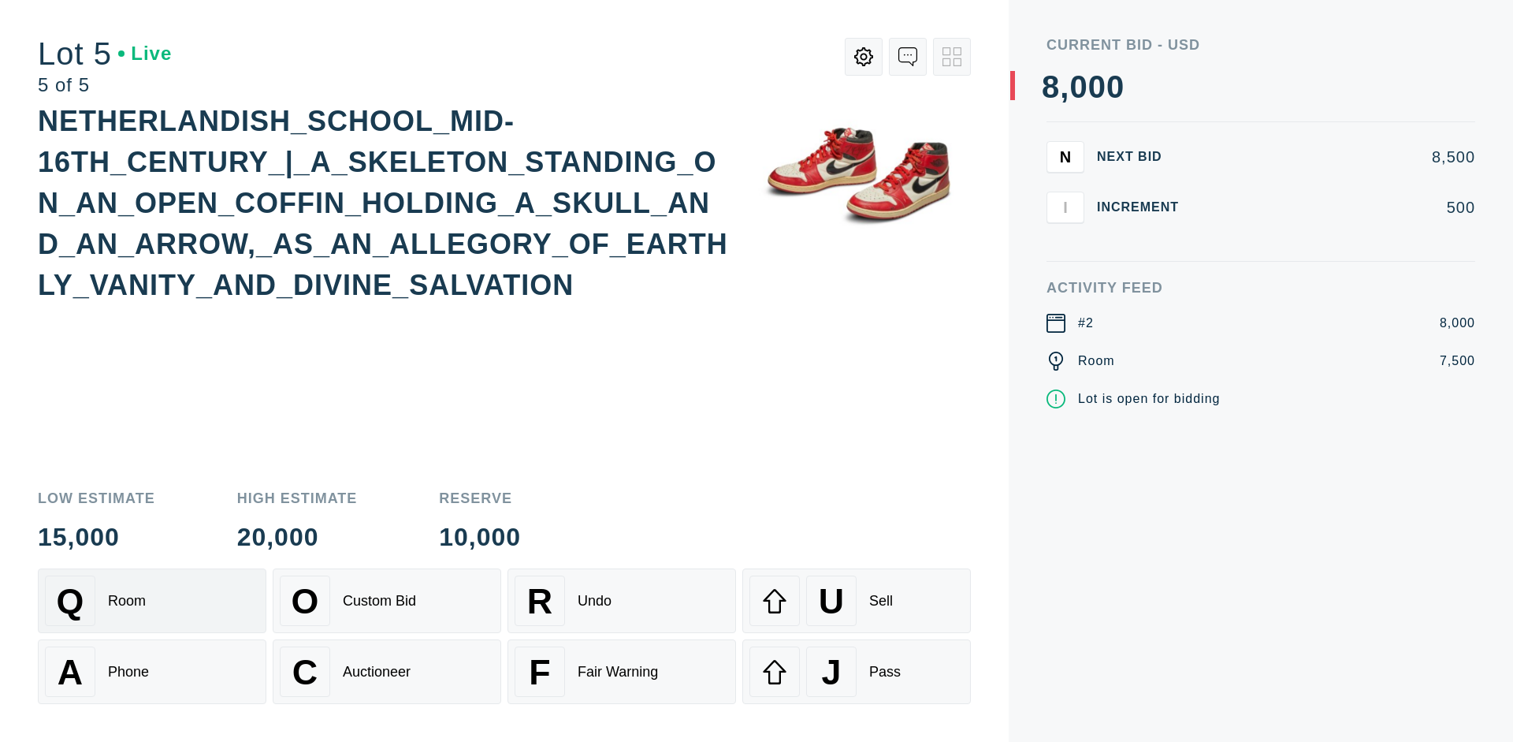
click at [152, 601] on div "Q Room" at bounding box center [152, 600] width 214 height 50
click at [857, 601] on div "U Sell" at bounding box center [857, 600] width 214 height 50
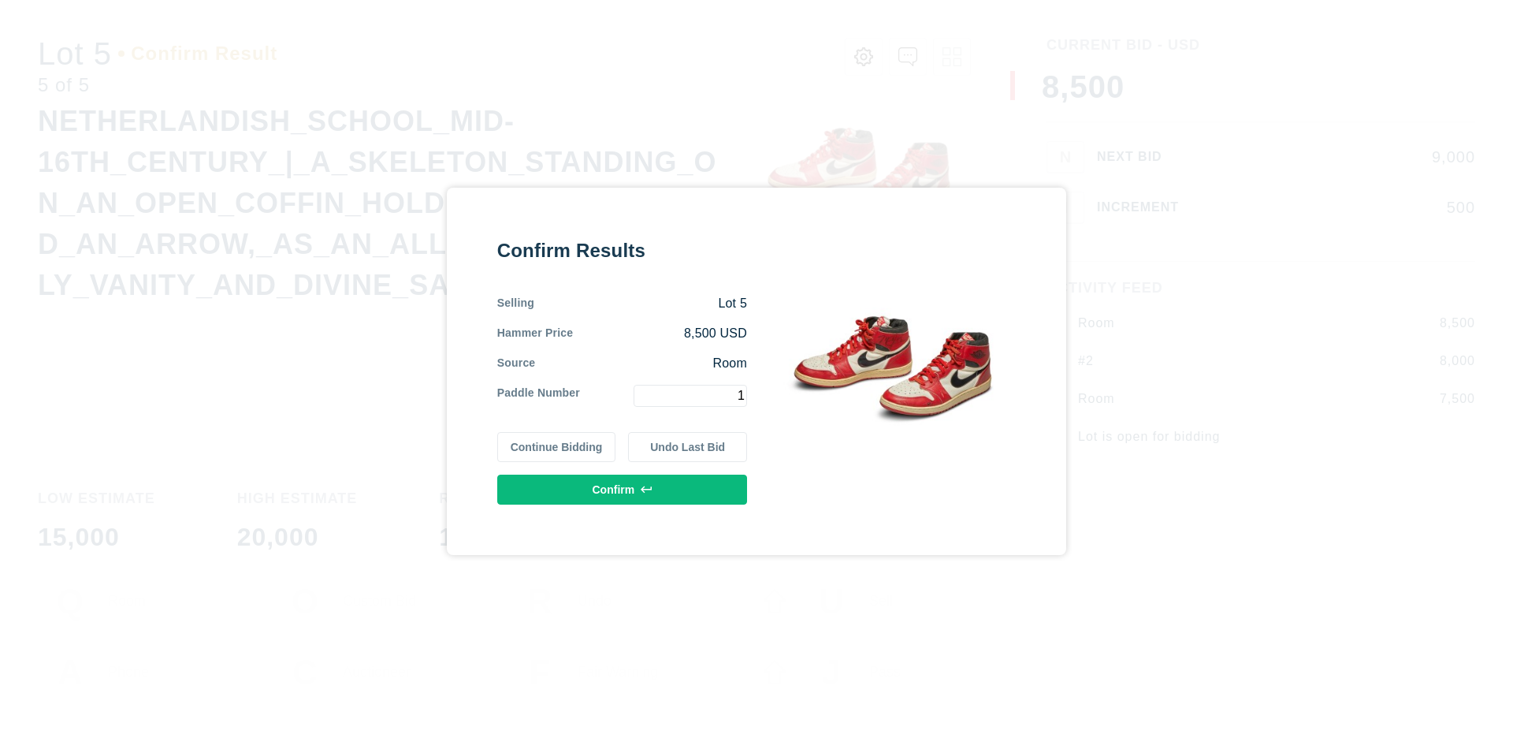
type input "1"
click at [623, 489] on button "Confirm" at bounding box center [622, 490] width 250 height 30
